Goal: Book appointment/travel/reservation

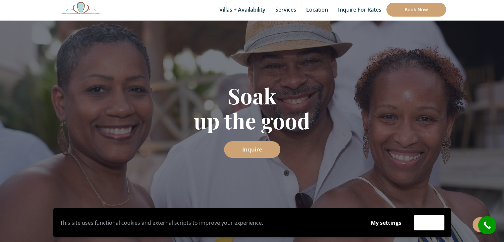
scroll to position [66, 0]
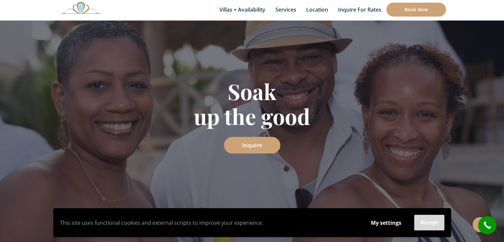
click at [435, 223] on button "Accept" at bounding box center [429, 223] width 30 height 16
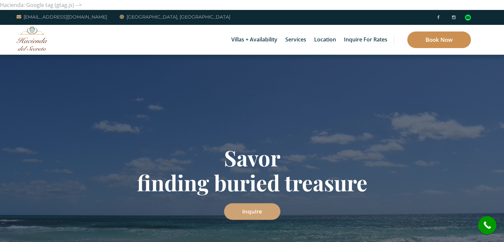
click at [440, 41] on link "Book Now" at bounding box center [439, 39] width 64 height 17
